Goal: Find specific page/section: Find specific page/section

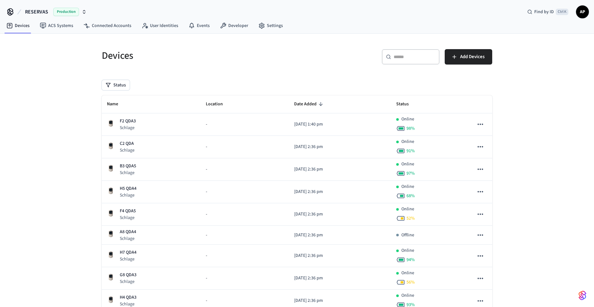
click at [115, 103] on span "Name" at bounding box center [117, 104] width 20 height 10
click at [108, 111] on th "Name" at bounding box center [151, 104] width 99 height 18
click at [111, 107] on span "Name" at bounding box center [117, 104] width 20 height 10
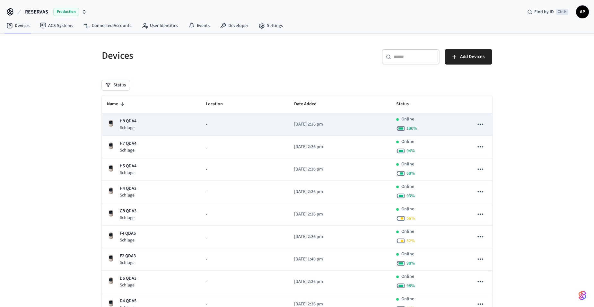
click at [132, 127] on p "Schlage" at bounding box center [128, 128] width 17 height 6
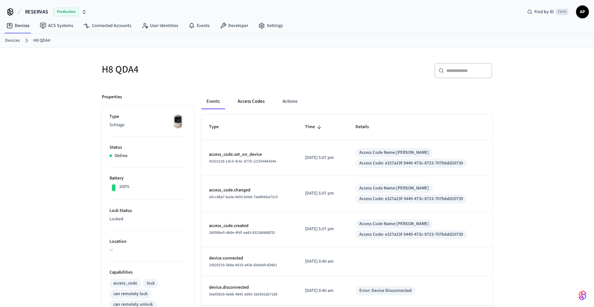
click at [247, 104] on button "Access Codes" at bounding box center [250, 101] width 37 height 15
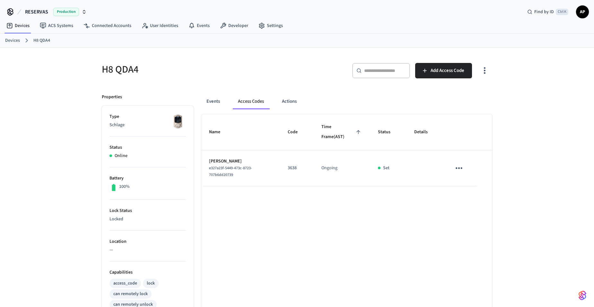
drag, startPoint x: 7, startPoint y: 41, endPoint x: 7, endPoint y: 47, distance: 6.7
click at [7, 41] on link "Devices" at bounding box center [12, 40] width 15 height 7
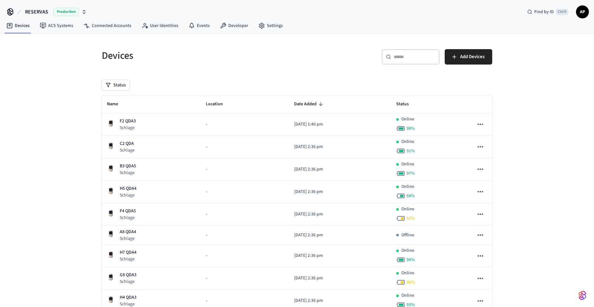
click at [578, 12] on span "AP" at bounding box center [582, 12] width 12 height 12
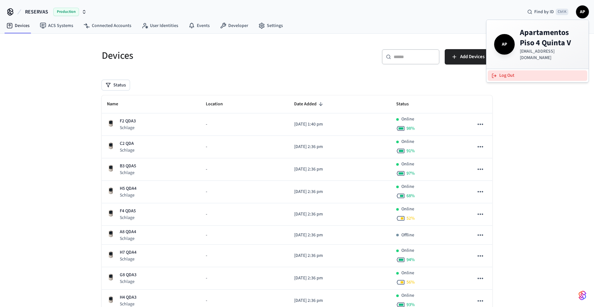
click at [531, 70] on button "Log Out" at bounding box center [537, 75] width 99 height 11
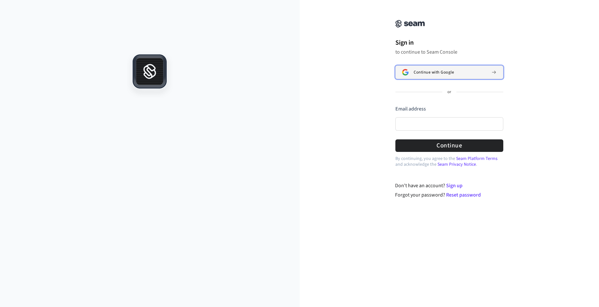
click at [430, 74] on span "Continue with Google" at bounding box center [433, 72] width 40 height 5
